Goal: Task Accomplishment & Management: Use online tool/utility

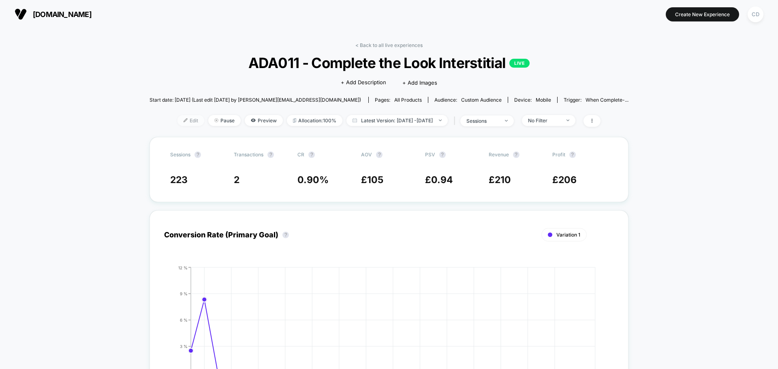
click at [178, 115] on span "Edit" at bounding box center [191, 120] width 27 height 11
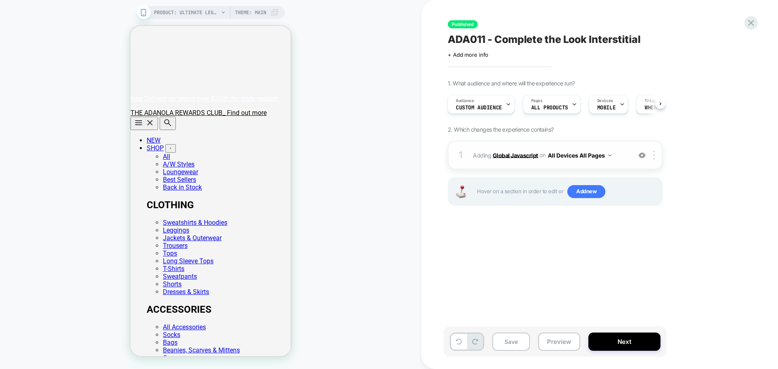
click at [513, 155] on b "Global Javascript" at bounding box center [515, 155] width 45 height 7
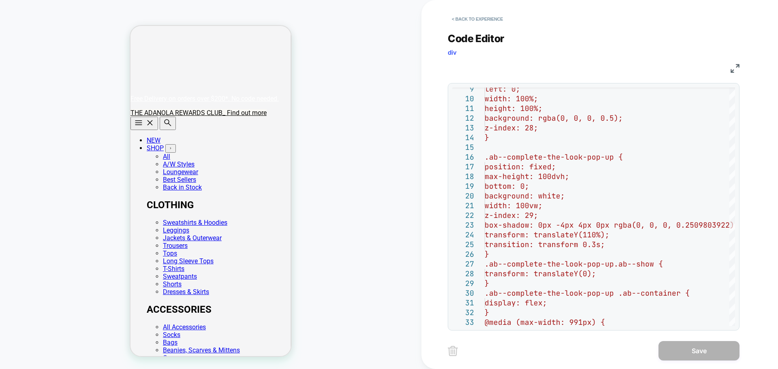
click at [737, 68] on img at bounding box center [735, 68] width 9 height 9
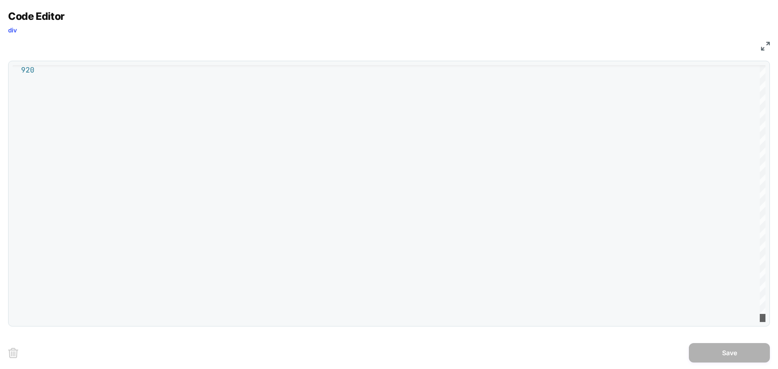
click at [760, 322] on div at bounding box center [763, 318] width 6 height 8
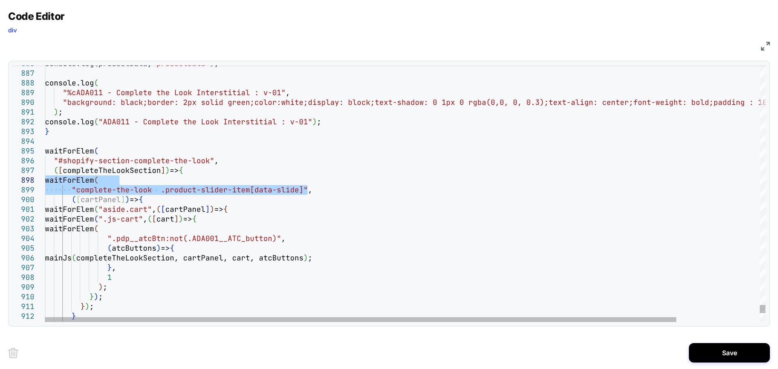
drag, startPoint x: 311, startPoint y: 191, endPoint x: 47, endPoint y: 179, distance: 264.2
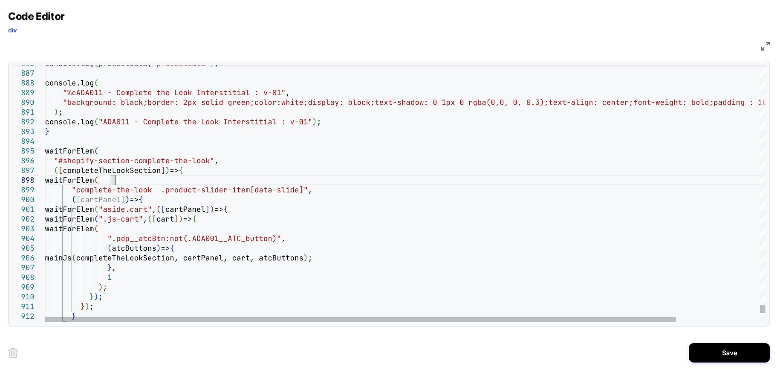
drag, startPoint x: 253, startPoint y: 181, endPoint x: 248, endPoint y: 182, distance: 4.9
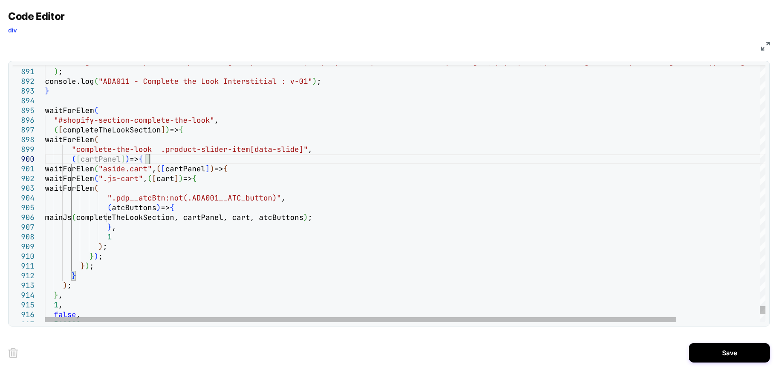
drag, startPoint x: 76, startPoint y: 285, endPoint x: 71, endPoint y: 277, distance: 9.5
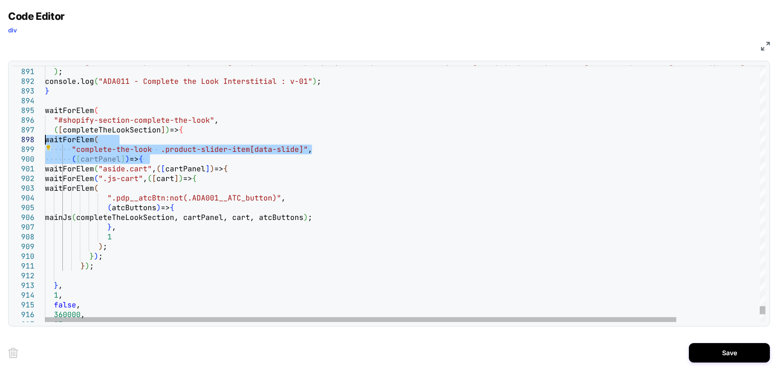
drag, startPoint x: 155, startPoint y: 159, endPoint x: 34, endPoint y: 144, distance: 121.8
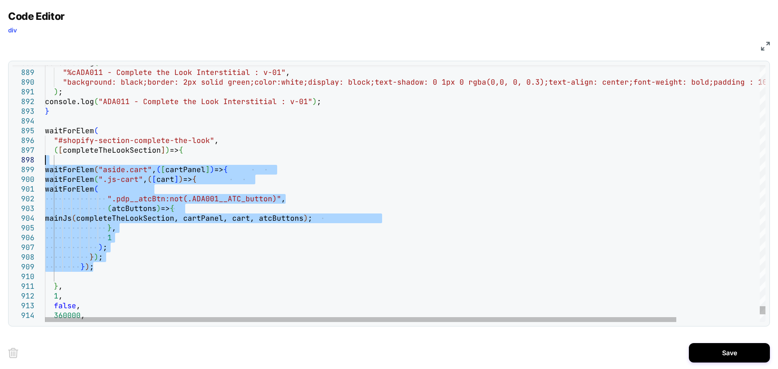
drag, startPoint x: 95, startPoint y: 265, endPoint x: 45, endPoint y: 163, distance: 113.9
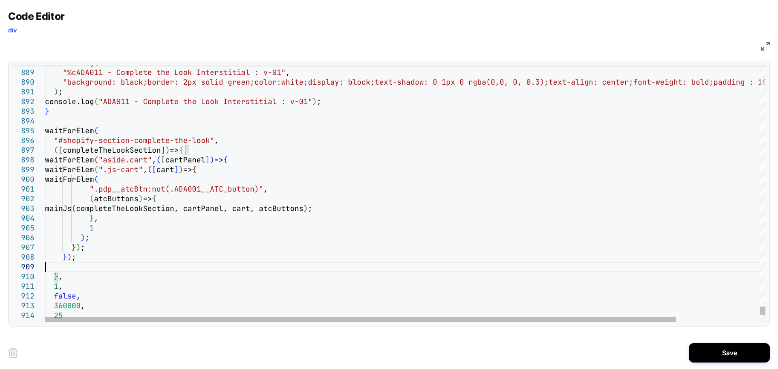
type textarea "**********"
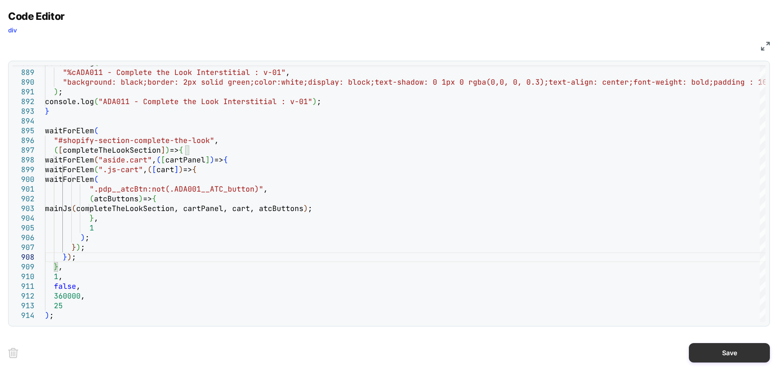
click at [718, 357] on button "Save" at bounding box center [729, 352] width 81 height 19
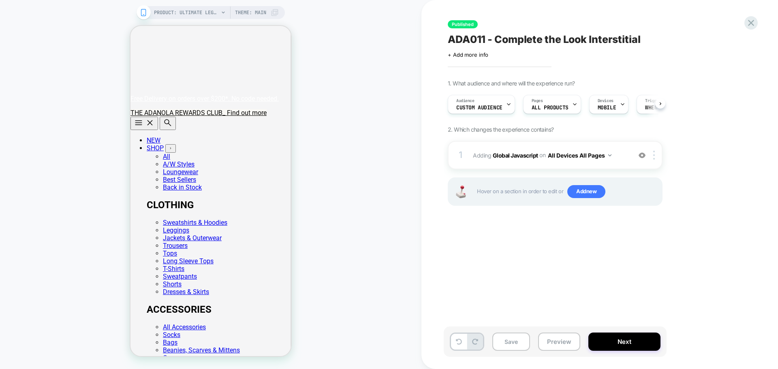
scroll to position [0, 0]
click at [634, 348] on button "Next" at bounding box center [625, 342] width 72 height 18
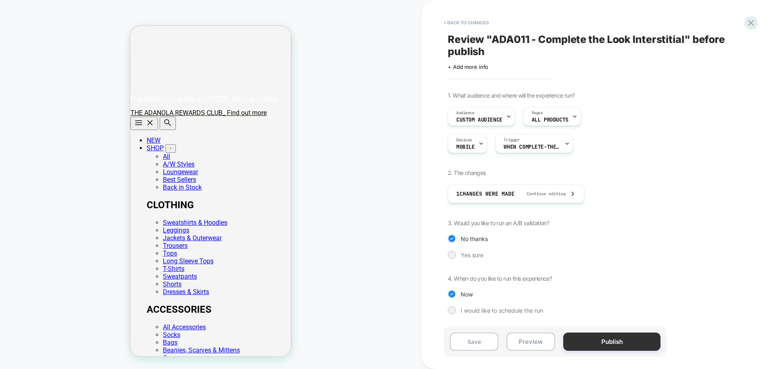
click at [603, 340] on button "Publish" at bounding box center [612, 342] width 97 height 18
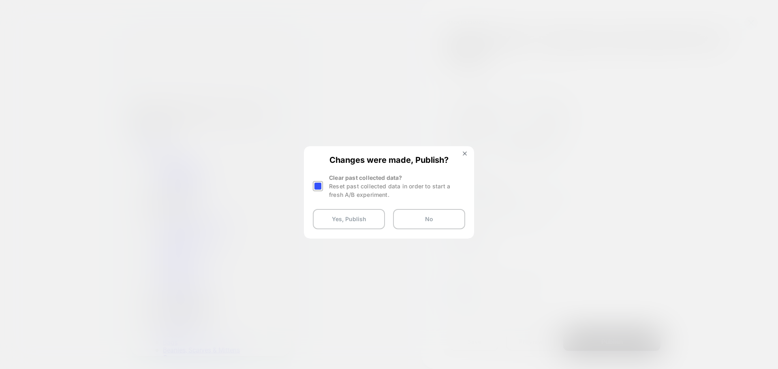
click at [321, 192] on div at bounding box center [319, 187] width 12 height 26
click at [321, 186] on div at bounding box center [318, 186] width 10 height 10
click at [341, 220] on button "Yes, Publish" at bounding box center [349, 219] width 72 height 20
